Goal: Check status: Check status

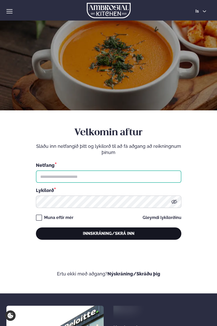
type input "**********"
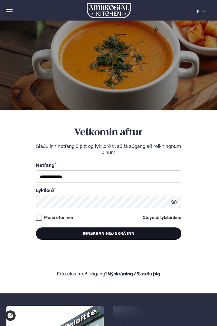
click at [100, 237] on button "Innskráning/Skrá inn" at bounding box center [108, 233] width 145 height 12
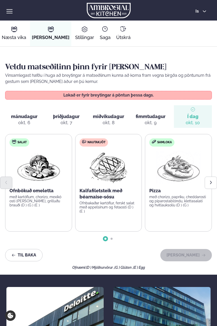
click at [104, 116] on span "miðvikudagur" at bounding box center [108, 116] width 31 height 5
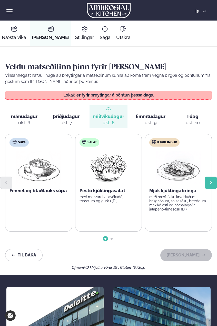
click at [210, 185] on icon "Next slide" at bounding box center [211, 182] width 4 height 4
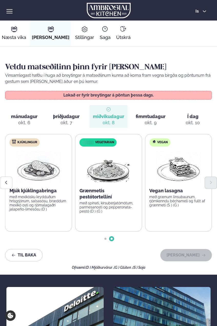
click at [150, 127] on span "fimmtudagur fim. [DATE]" at bounding box center [151, 116] width 38 height 23
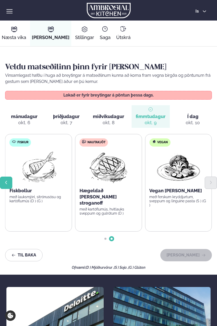
click at [8, 183] on icon "Previous slide" at bounding box center [6, 182] width 4 height 4
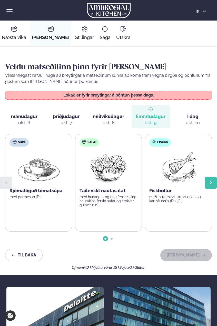
click at [211, 181] on icon "Next slide" at bounding box center [211, 182] width 4 height 4
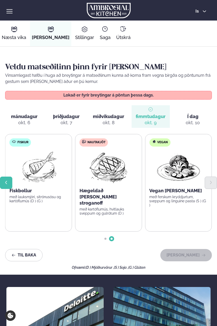
click at [7, 182] on icon "Previous slide" at bounding box center [6, 182] width 4 height 4
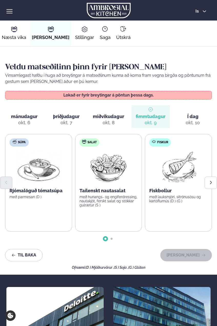
click at [101, 115] on span "miðvikudagur" at bounding box center [108, 116] width 31 height 5
